Goal: Go to known website: Access a specific website the user already knows

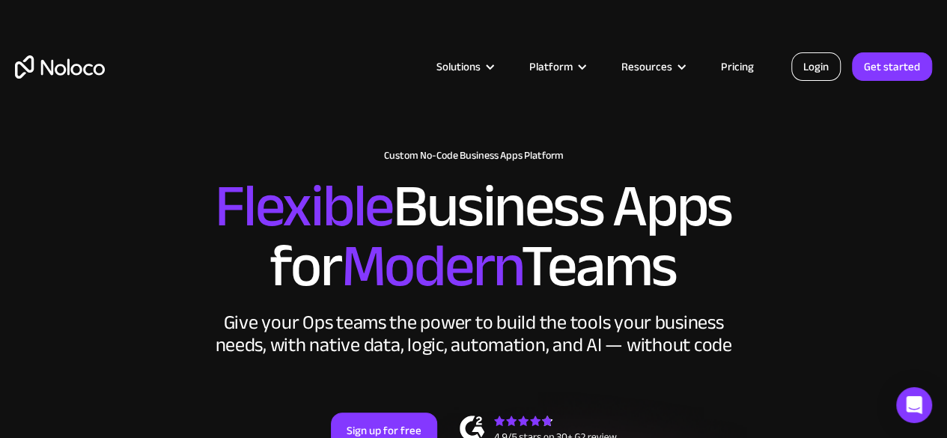
click at [814, 70] on link "Login" at bounding box center [815, 66] width 49 height 28
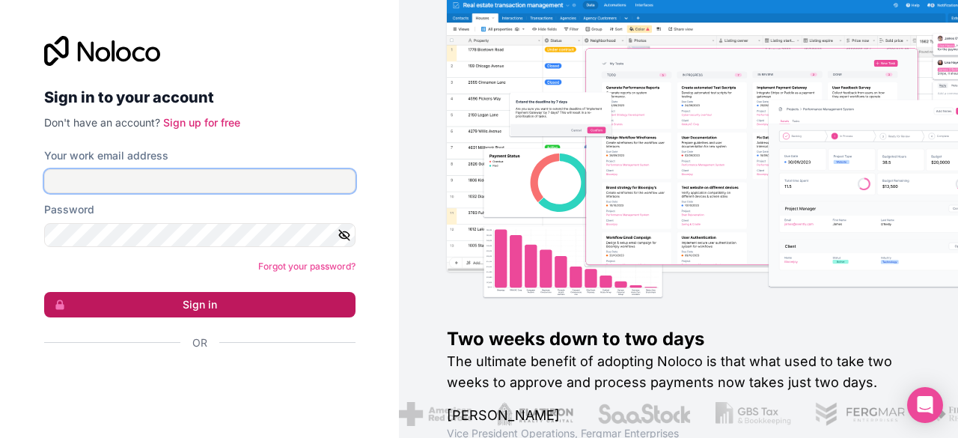
type input "[PERSON_NAME][EMAIL_ADDRESS][DOMAIN_NAME]"
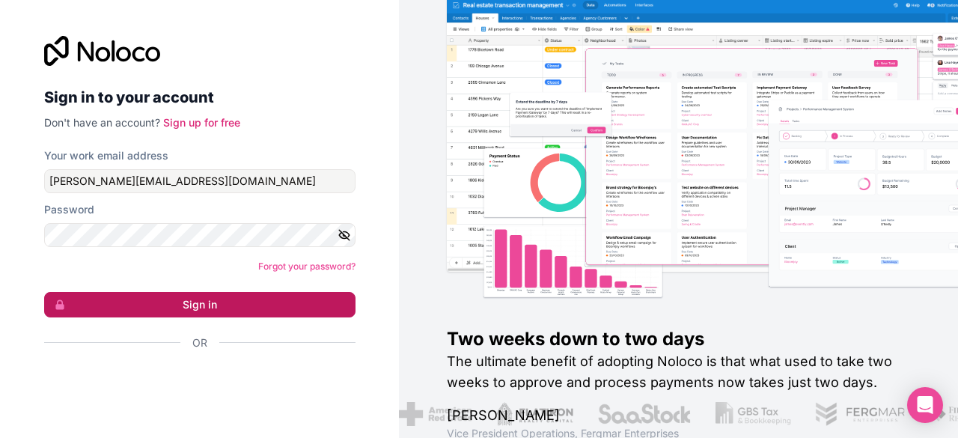
click at [244, 305] on button "Sign in" at bounding box center [200, 304] width 312 height 25
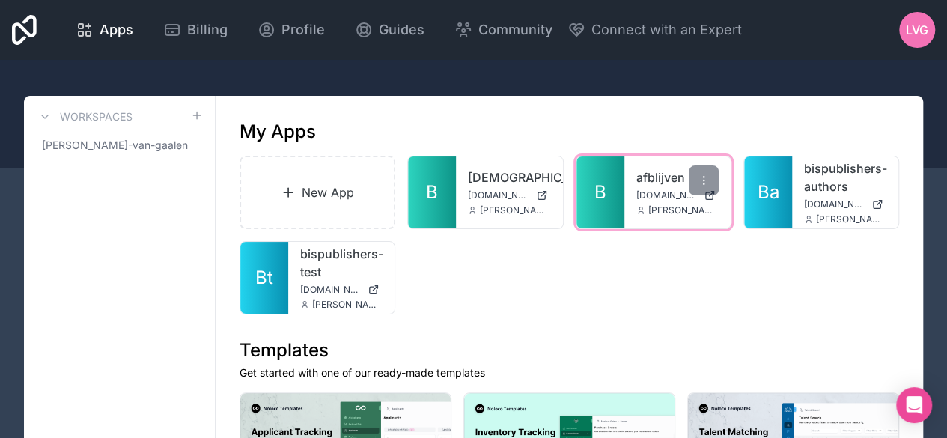
click at [592, 190] on link "B" at bounding box center [601, 193] width 48 height 72
